Goal: Task Accomplishment & Management: Manage account settings

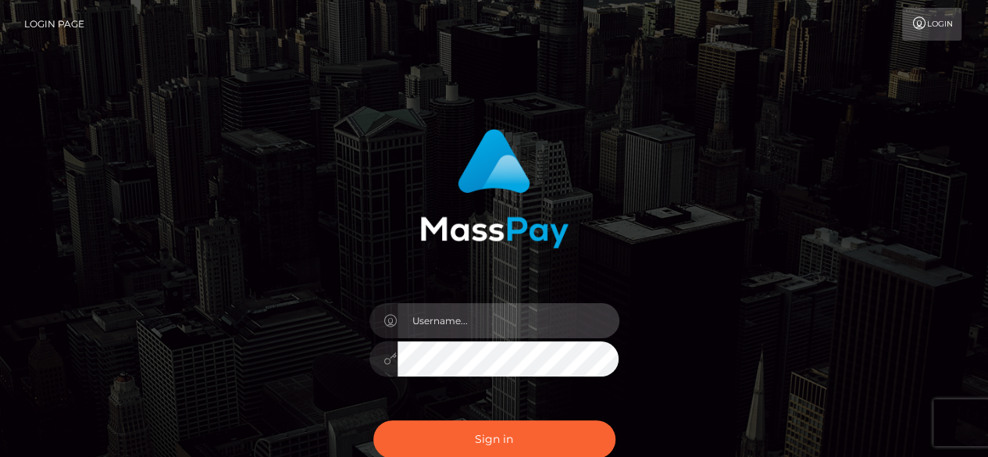
click at [471, 315] on input "text" at bounding box center [509, 320] width 222 height 35
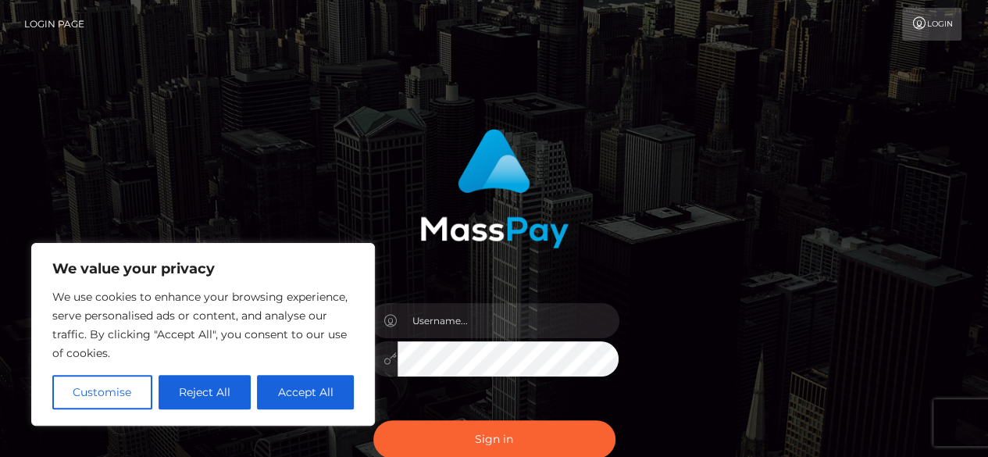
click at [447, 205] on img at bounding box center [494, 188] width 148 height 119
click at [111, 391] on button "Customise" at bounding box center [102, 392] width 100 height 34
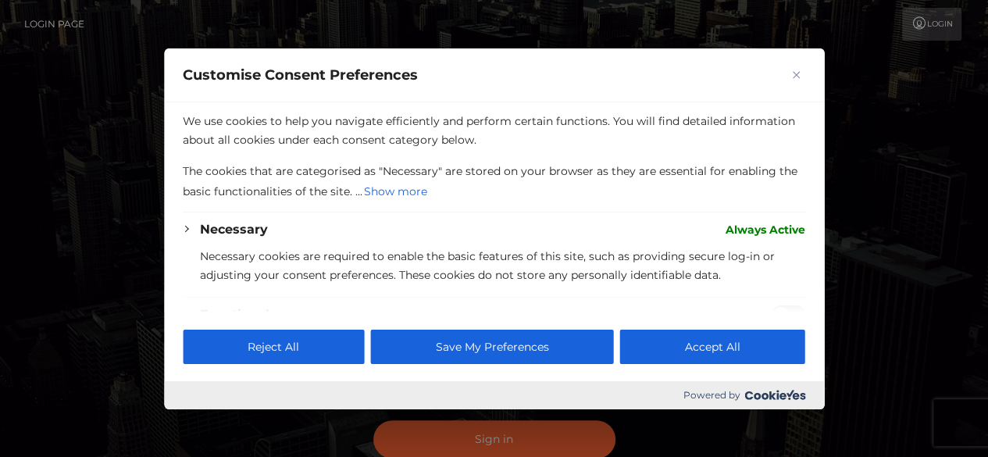
drag, startPoint x: 681, startPoint y: 346, endPoint x: 300, endPoint y: 313, distance: 382.5
click at [300, 313] on div "Reject All Save My Preferences Accept All" at bounding box center [494, 347] width 660 height 70
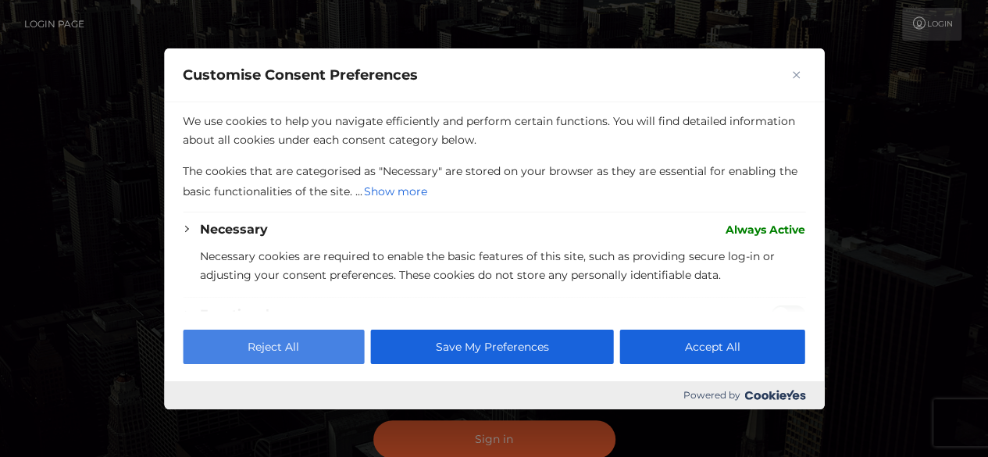
click at [300, 341] on button "Reject All" at bounding box center [273, 347] width 181 height 34
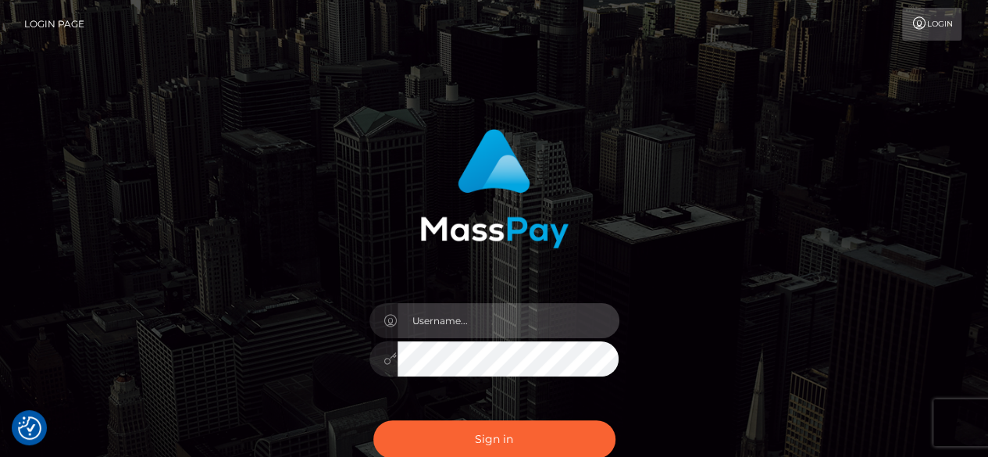
click at [415, 324] on input "text" at bounding box center [509, 320] width 222 height 35
type input "Z"
type input "zmere15"
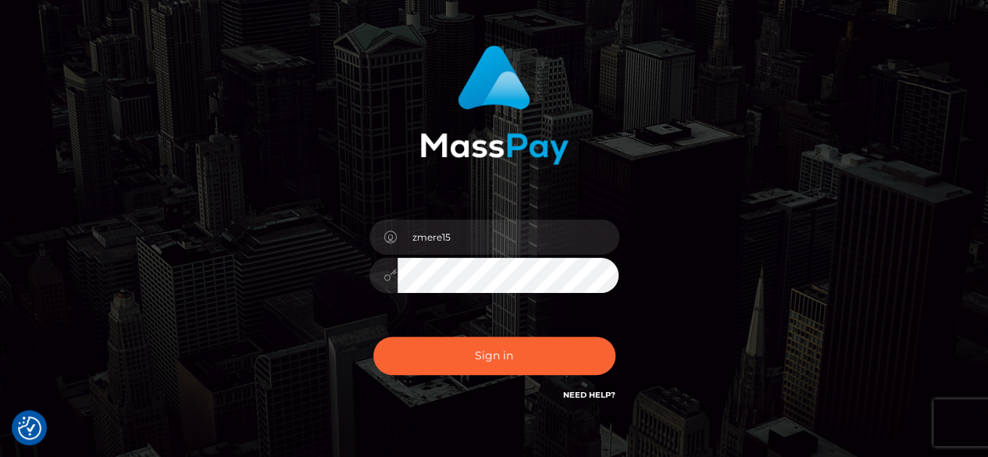
scroll to position [114, 0]
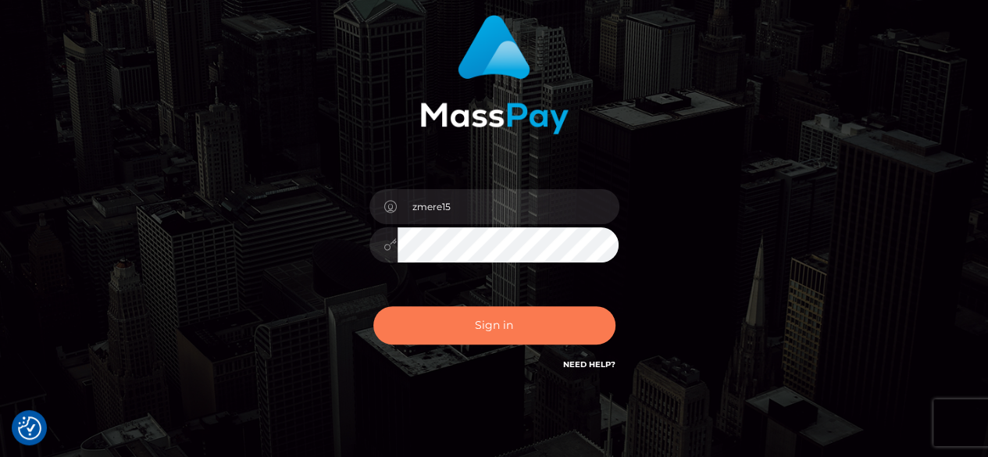
click at [450, 330] on button "Sign in" at bounding box center [494, 325] width 242 height 38
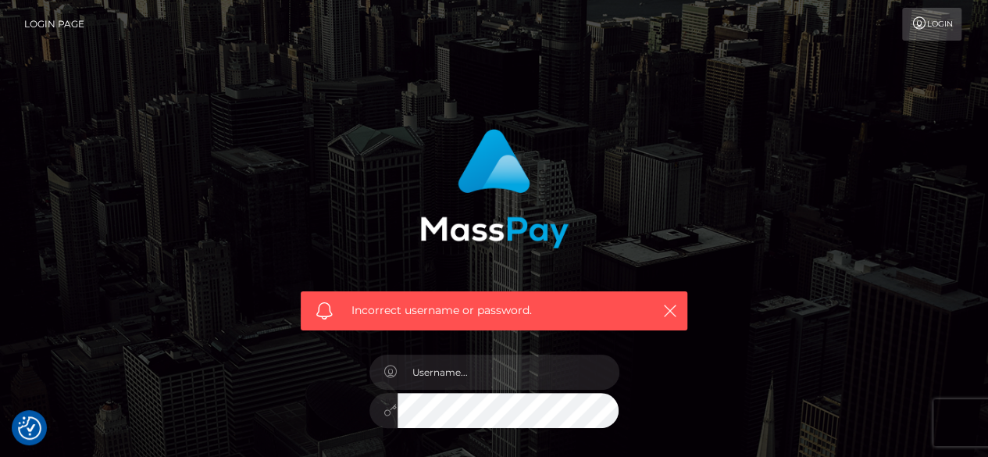
scroll to position [226, 0]
